Goal: Task Accomplishment & Management: Use online tool/utility

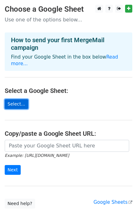
click at [17, 99] on link "Select..." at bounding box center [17, 104] width 24 height 10
click at [8, 99] on link "Select..." at bounding box center [17, 104] width 24 height 10
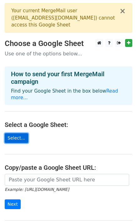
click at [20, 133] on link "Select..." at bounding box center [17, 138] width 24 height 10
click at [24, 134] on link "Select..." at bounding box center [17, 138] width 24 height 10
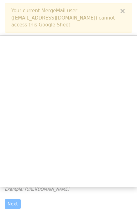
click at [125, 11] on div at bounding box center [68, 143] width 137 height 286
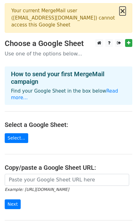
click at [124, 11] on button "×" at bounding box center [123, 11] width 6 height 8
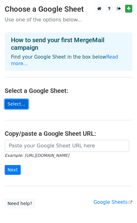
click at [20, 99] on link "Select..." at bounding box center [17, 104] width 24 height 10
click at [16, 99] on link "Select..." at bounding box center [17, 104] width 24 height 10
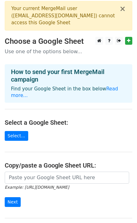
scroll to position [1, 0]
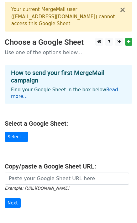
click at [110, 88] on link "Read more..." at bounding box center [65, 93] width 108 height 12
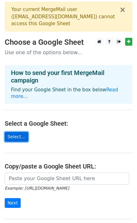
click at [15, 132] on link "Select..." at bounding box center [17, 137] width 24 height 10
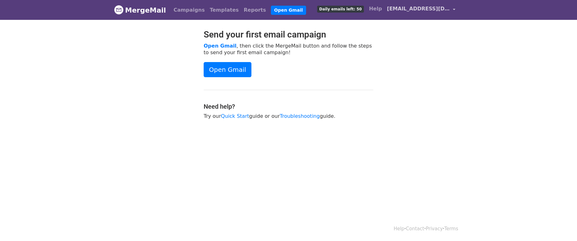
click at [452, 7] on link "[EMAIL_ADDRESS][DOMAIN_NAME]" at bounding box center [422, 10] width 74 height 15
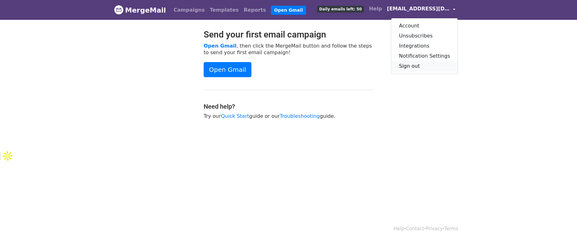
click at [425, 65] on link "Sign out" at bounding box center [424, 66] width 66 height 10
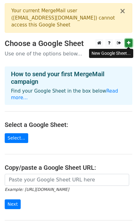
click at [130, 42] on icon at bounding box center [128, 43] width 3 height 4
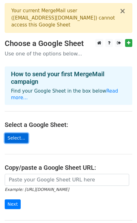
click at [19, 134] on link "Select..." at bounding box center [17, 138] width 24 height 10
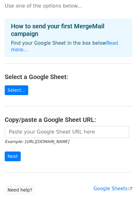
scroll to position [64, 0]
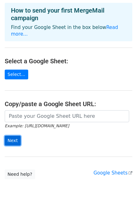
click at [9, 136] on input "Next" at bounding box center [13, 141] width 16 height 10
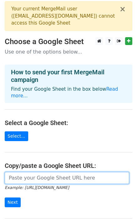
scroll to position [0, 0]
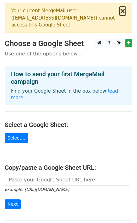
click at [124, 13] on button "×" at bounding box center [123, 11] width 6 height 8
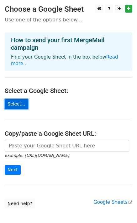
click at [10, 99] on link "Select..." at bounding box center [17, 104] width 24 height 10
